Goal: Information Seeking & Learning: Learn about a topic

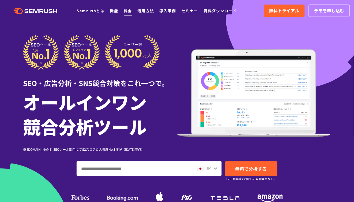
click at [126, 11] on link "料金" at bounding box center [128, 10] width 8 height 5
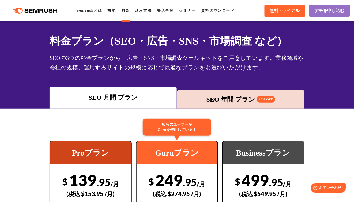
scroll to position [52, 0]
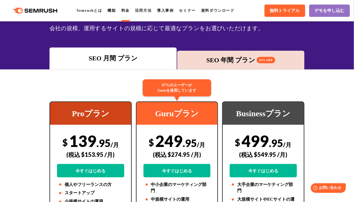
click at [230, 58] on div "SEO 年間 プラン 16% OFF" at bounding box center [241, 60] width 122 height 10
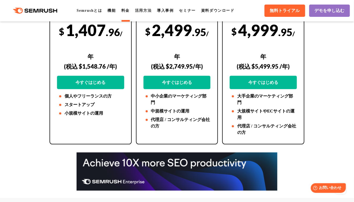
scroll to position [0, 0]
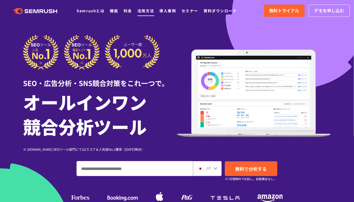
click at [145, 12] on link "活用方法" at bounding box center [145, 10] width 17 height 5
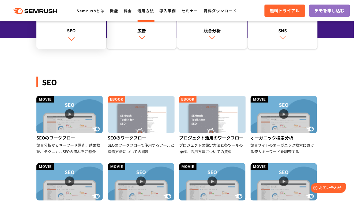
click at [75, 38] on img at bounding box center [71, 38] width 7 height 7
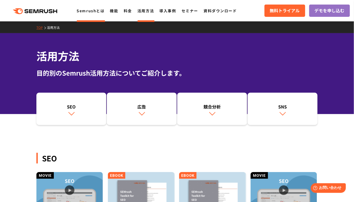
click at [97, 13] on link "Semrushとは" at bounding box center [91, 10] width 28 height 5
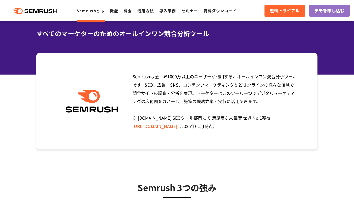
scroll to position [71, 0]
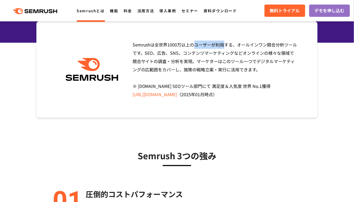
drag, startPoint x: 151, startPoint y: 45, endPoint x: 133, endPoint y: 44, distance: 18.7
click at [133, 44] on span "Semrushは全世界1000万以上のユーザーが利用する、オールインワン競合分析ツールです。SEO、広告、SNS、コンテンツマーケティングなどオンラインの様々…" at bounding box center [215, 69] width 165 height 56
copy span "Semrush"
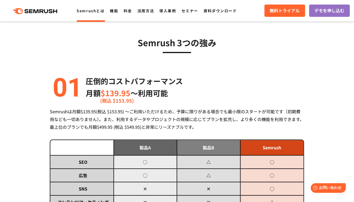
scroll to position [13, 0]
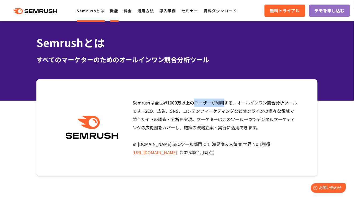
click at [115, 11] on link "機能" at bounding box center [114, 10] width 8 height 5
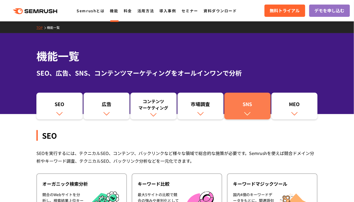
click at [254, 109] on div "SNS" at bounding box center [247, 105] width 41 height 9
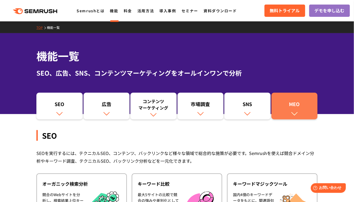
click at [294, 114] on img at bounding box center [294, 113] width 7 height 7
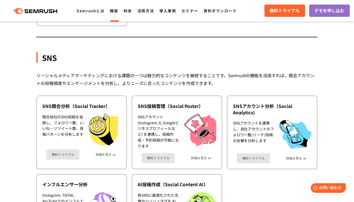
scroll to position [821, 0]
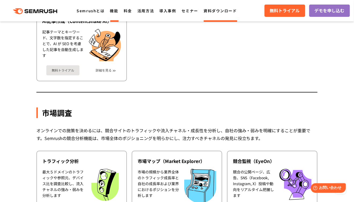
click at [214, 12] on link "資料ダウンロード" at bounding box center [219, 10] width 33 height 5
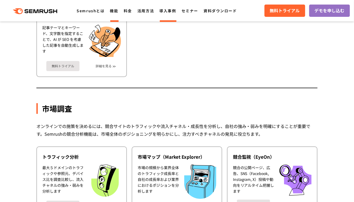
click at [168, 12] on link "導入事例" at bounding box center [168, 10] width 17 height 5
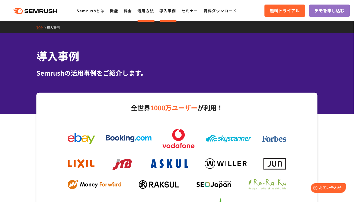
click at [148, 13] on link "活用方法" at bounding box center [145, 10] width 17 height 5
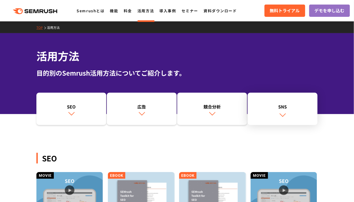
click at [284, 105] on div "SNS" at bounding box center [282, 107] width 65 height 6
click at [37, 11] on polygon at bounding box center [36, 11] width 5 height 4
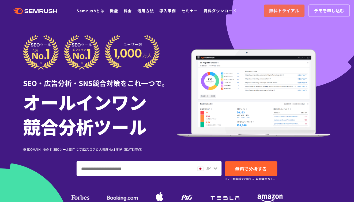
click at [286, 12] on span "無料トライアル" at bounding box center [284, 10] width 30 height 7
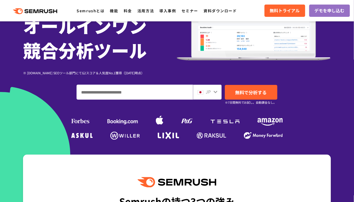
scroll to position [68, 0]
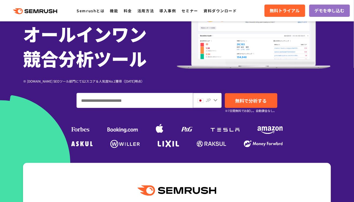
click at [122, 100] on input "ドメイン、キーワードまたはURLを入力してください" at bounding box center [135, 100] width 116 height 14
paste input "*******"
type input "*"
click at [134, 104] on input "ドメイン、キーワードまたはURLを入力してください" at bounding box center [135, 100] width 116 height 14
paste input "**********"
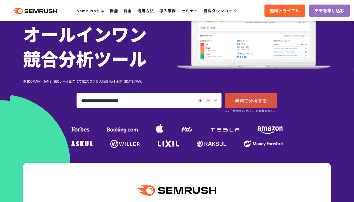
type input "**********"
click at [253, 101] on span "無料で分析する" at bounding box center [251, 100] width 32 height 7
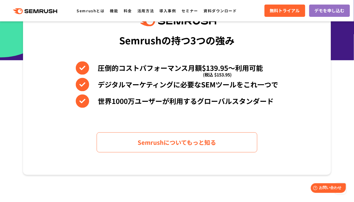
scroll to position [0, 0]
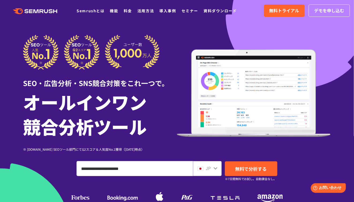
click at [261, 39] on div "SEO・広告分析・SNS競合対策をこれ一つで。 オールインワン 競合分析ツール ※ G2.com SEOツール部門にてG2スコア＆人気度No.1獲得（2023…" at bounding box center [177, 93] width 308 height 117
click at [146, 171] on input "ドメイン、キーワードまたはURLを入力してください" at bounding box center [135, 169] width 116 height 14
paste input "**********"
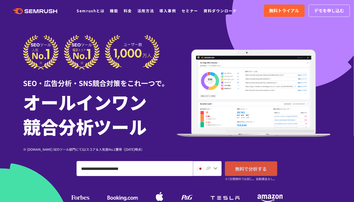
type input "**********"
click at [247, 167] on span "無料で分析する" at bounding box center [251, 169] width 32 height 7
